Goal: Task Accomplishment & Management: Complete application form

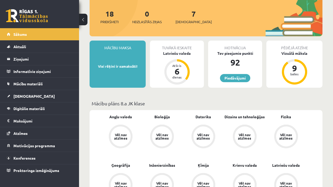
scroll to position [65, 0]
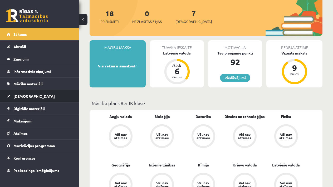
click at [26, 95] on span "[DEMOGRAPHIC_DATA]" at bounding box center [33, 96] width 41 height 5
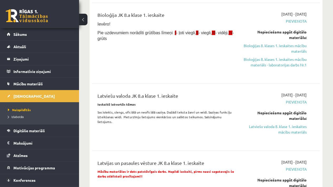
scroll to position [100, 0]
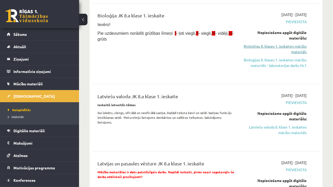
click at [261, 48] on link "Bioloģijas 8. klases 1. ieskaites mācību materiāls" at bounding box center [274, 48] width 65 height 11
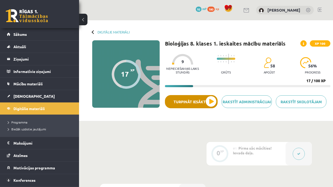
click at [213, 99] on button "Turpināt iesākto" at bounding box center [191, 101] width 53 height 13
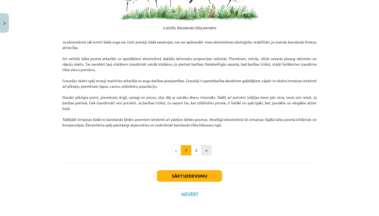
scroll to position [811, 0]
click at [192, 151] on button "2" at bounding box center [196, 150] width 11 height 11
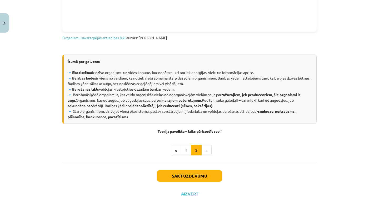
scroll to position [246, 0]
click at [187, 177] on button "Sākt uzdevumu" at bounding box center [189, 176] width 65 height 12
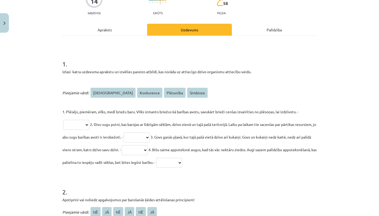
scroll to position [53, 0]
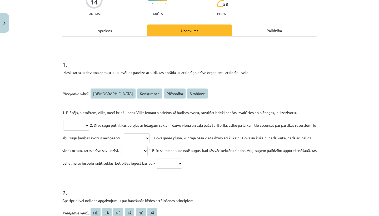
select select "*********"
select select "**********"
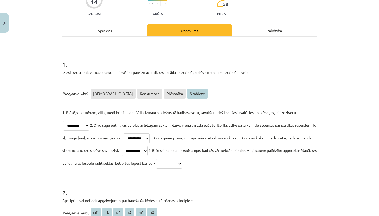
select select "********"
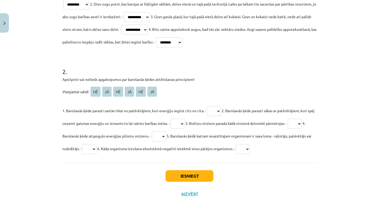
scroll to position [175, 0]
select select "**"
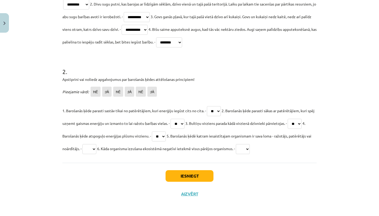
select select "**"
click at [190, 175] on button "Iesniegt" at bounding box center [190, 176] width 48 height 12
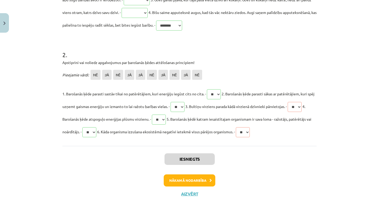
scroll to position [191, 0]
click at [197, 180] on button "Nākamā nodarbība" at bounding box center [190, 180] width 52 height 12
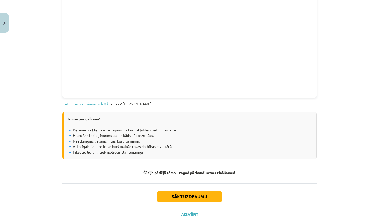
scroll to position [270, 0]
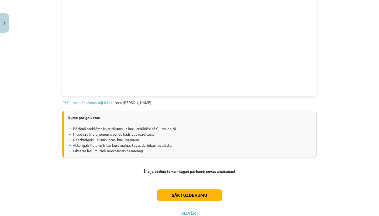
click at [196, 187] on button "Sākt uzdevumu" at bounding box center [189, 195] width 65 height 12
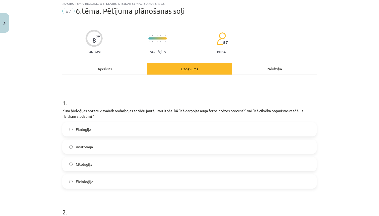
scroll to position [13, 0]
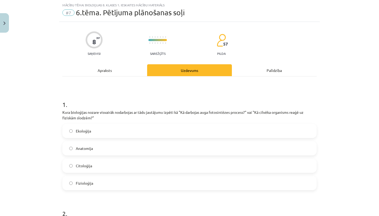
click at [146, 147] on label "Anatomija" at bounding box center [189, 148] width 253 height 13
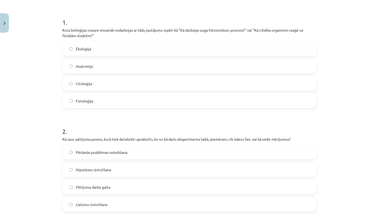
scroll to position [95, 0]
click at [208, 130] on h1 "2 ." at bounding box center [189, 127] width 254 height 16
click at [145, 105] on label "Fizioloģija" at bounding box center [189, 101] width 253 height 13
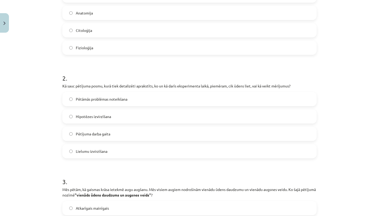
scroll to position [151, 0]
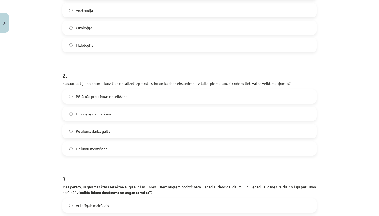
click at [119, 130] on label "Pētījuma darba gaita" at bounding box center [189, 131] width 253 height 13
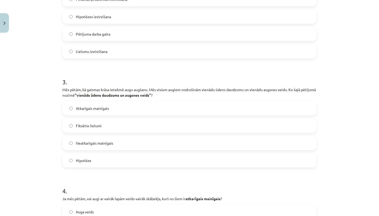
scroll to position [249, 0]
click at [117, 143] on label "Neatkarīgais mainīgais" at bounding box center [189, 142] width 253 height 13
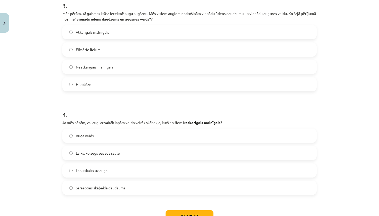
scroll to position [326, 0]
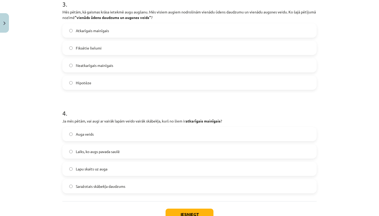
click at [120, 47] on label "Fiksētie lielumi" at bounding box center [189, 47] width 253 height 13
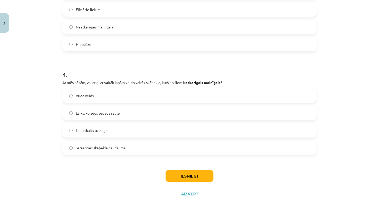
scroll to position [365, 0]
click at [104, 131] on span "Lapu skaits uz auga" at bounding box center [92, 131] width 32 height 6
click at [180, 179] on button "Iesniegt" at bounding box center [190, 176] width 48 height 12
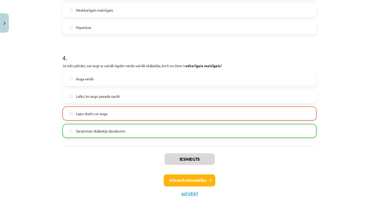
scroll to position [382, 0]
click at [179, 176] on button "Nākamā nodarbība" at bounding box center [190, 180] width 52 height 12
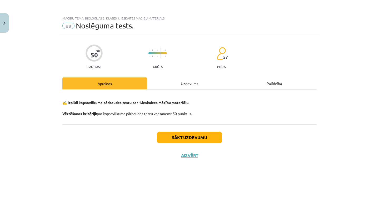
scroll to position [0, 0]
click at [185, 136] on button "Sākt uzdevumu" at bounding box center [189, 138] width 65 height 12
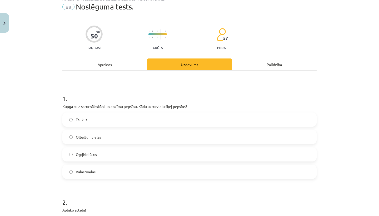
scroll to position [28, 0]
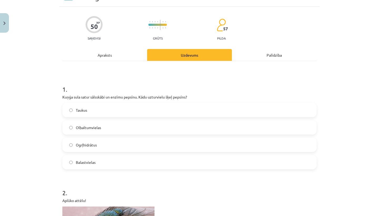
click at [133, 124] on label "Olbaltumvielas" at bounding box center [189, 127] width 253 height 13
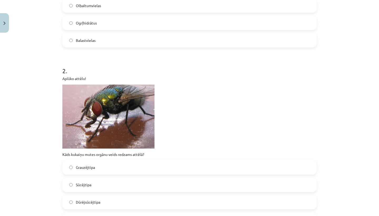
scroll to position [196, 0]
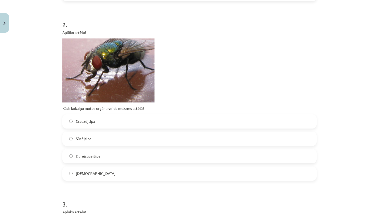
click at [110, 166] on div "[DEMOGRAPHIC_DATA]" at bounding box center [189, 173] width 254 height 14
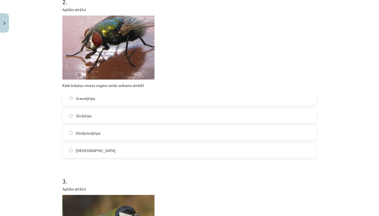
scroll to position [232, 0]
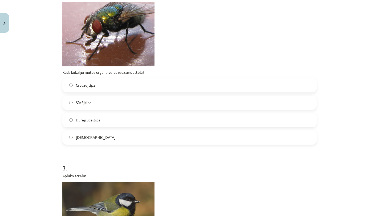
click at [110, 137] on label "[DEMOGRAPHIC_DATA]" at bounding box center [189, 137] width 253 height 13
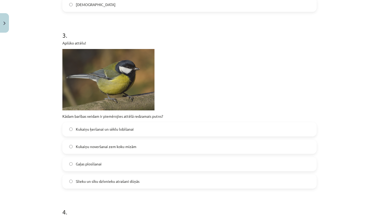
scroll to position [369, 0]
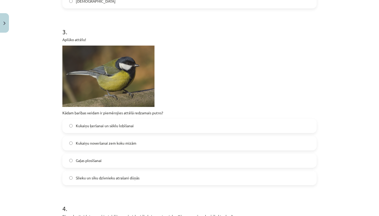
click at [111, 128] on span "Kukaiņu ķeršanai un sēklu lobīšanai" at bounding box center [105, 126] width 58 height 6
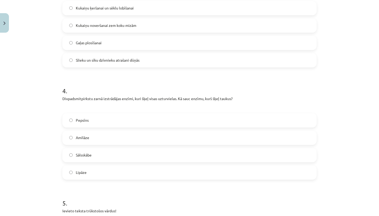
scroll to position [492, 0]
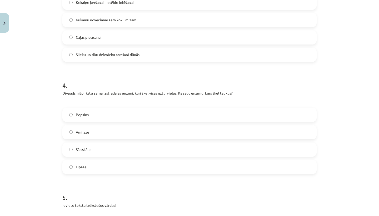
click at [112, 148] on label "Sālsskābe" at bounding box center [189, 149] width 253 height 13
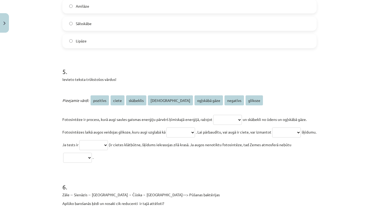
scroll to position [628, 0]
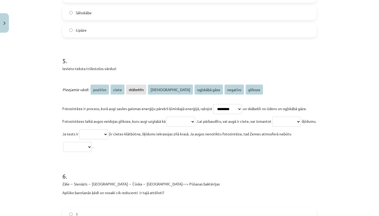
select select "*******"
select select "*****"
select select "****"
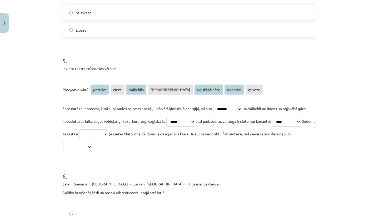
select select "********"
select select "*********"
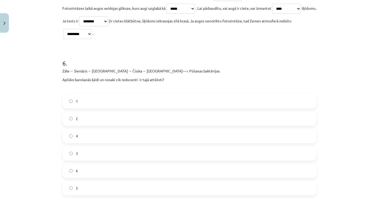
scroll to position [744, 0]
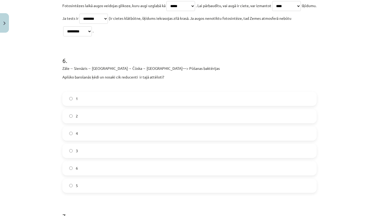
click at [90, 168] on label "6" at bounding box center [189, 168] width 253 height 13
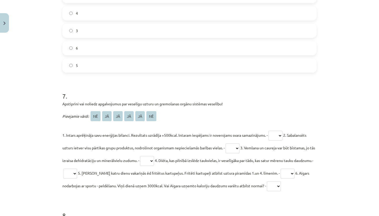
scroll to position [867, 0]
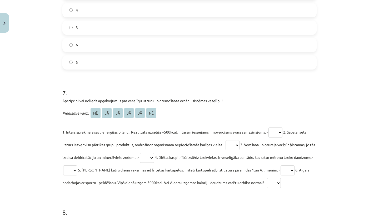
select select "**"
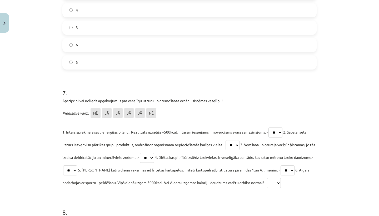
select select "**"
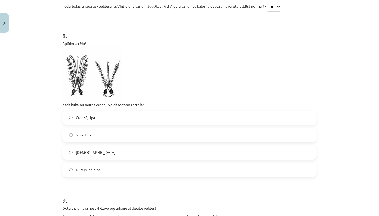
scroll to position [1046, 0]
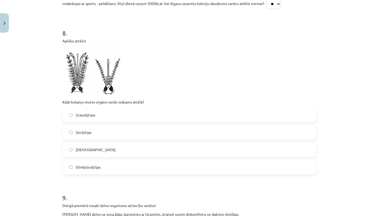
click at [168, 135] on label "Sūcējtipa" at bounding box center [189, 132] width 253 height 13
click at [139, 167] on label "Dūrējsūcējtipa" at bounding box center [189, 167] width 253 height 13
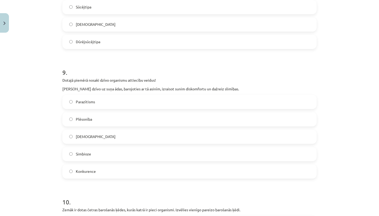
scroll to position [1176, 0]
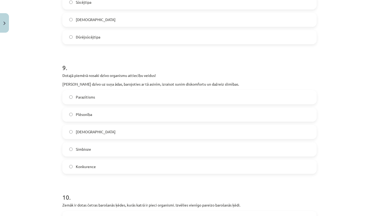
click at [120, 97] on label "Parazītisms" at bounding box center [189, 97] width 253 height 13
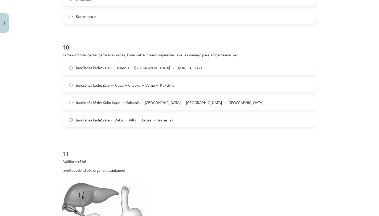
scroll to position [1328, 0]
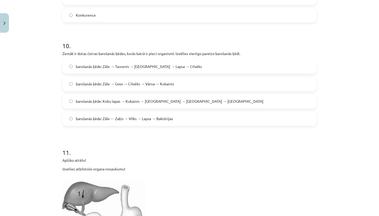
click at [123, 106] on label "barošanās ķēde: Koku lapas → Kukainis → [GEOGRAPHIC_DATA] → [GEOGRAPHIC_DATA] →…" at bounding box center [189, 101] width 253 height 13
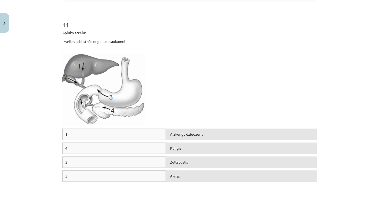
scroll to position [1454, 0]
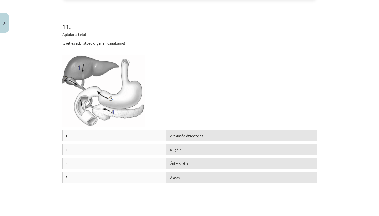
click at [118, 139] on div "1" at bounding box center [113, 135] width 103 height 11
click at [118, 155] on div "4" at bounding box center [113, 149] width 103 height 11
click at [171, 165] on div "Žultspūslis" at bounding box center [241, 163] width 151 height 11
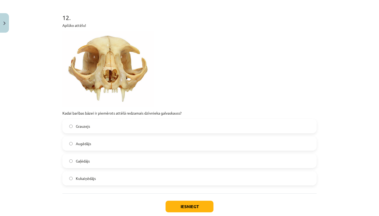
scroll to position [1669, 0]
click at [147, 125] on label "Grauzejs" at bounding box center [189, 125] width 253 height 13
click at [121, 167] on label "Gaļēdājs" at bounding box center [189, 160] width 253 height 13
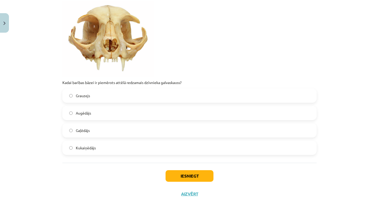
scroll to position [1700, 0]
click at [182, 174] on button "Iesniegt" at bounding box center [190, 176] width 48 height 12
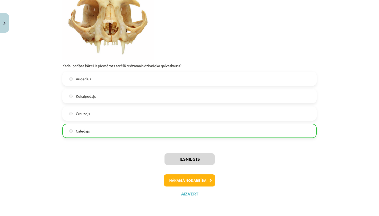
scroll to position [1716, 0]
click at [201, 180] on button "Nākamā nodarbība" at bounding box center [190, 180] width 52 height 12
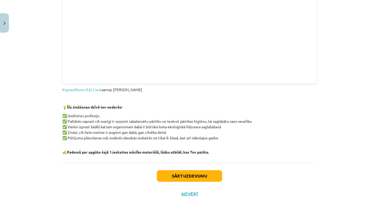
scroll to position [416, 0]
click at [205, 174] on button "Sākt uzdevumu" at bounding box center [189, 176] width 65 height 12
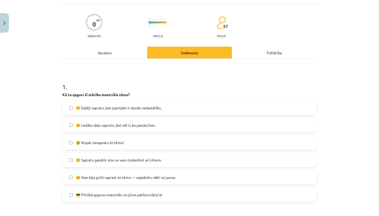
scroll to position [41, 0]
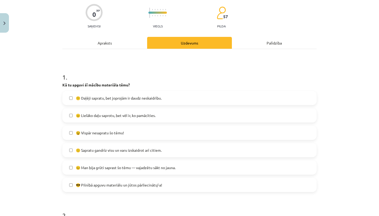
click at [170, 147] on label "🙂 Sapratu gandrīz visu un varu izskaidrot arī citiem." at bounding box center [189, 149] width 253 height 13
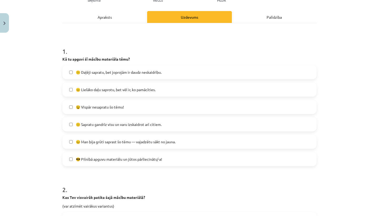
scroll to position [62, 0]
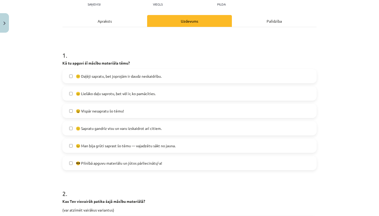
click at [162, 94] on label "😐 Lielāko daļu saprotu, bet vēl ir, ko pamācīties." at bounding box center [189, 93] width 253 height 13
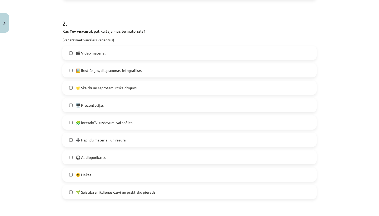
scroll to position [232, 0]
click at [150, 108] on label "🖥️ Prezentācijas" at bounding box center [189, 105] width 253 height 13
click at [141, 124] on label "🧩 Interaktīvi uzdevumi vai spēles" at bounding box center [189, 122] width 253 height 13
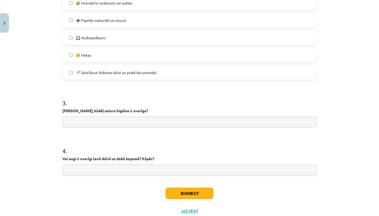
scroll to position [352, 0]
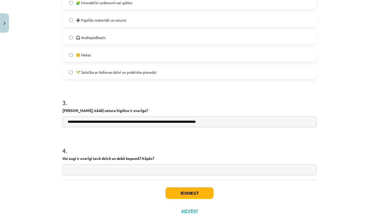
type input "**********"
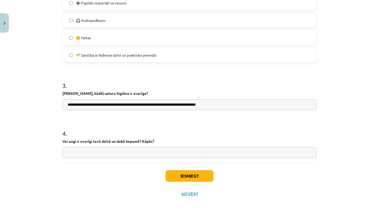
scroll to position [370, 0]
type input "**********"
click at [209, 176] on button "Iesniegt" at bounding box center [190, 176] width 48 height 12
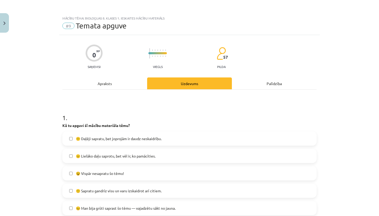
scroll to position [0, 0]
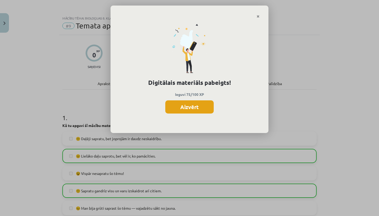
click at [208, 105] on button "Aizvērt" at bounding box center [189, 106] width 48 height 13
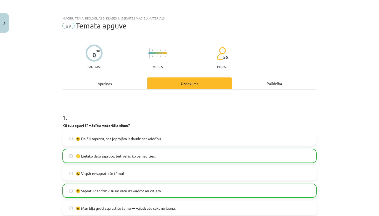
click at [6, 28] on button "Close" at bounding box center [4, 22] width 9 height 19
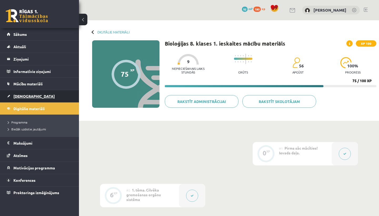
click at [17, 96] on span "[DEMOGRAPHIC_DATA]" at bounding box center [33, 96] width 41 height 5
